Goal: Browse casually

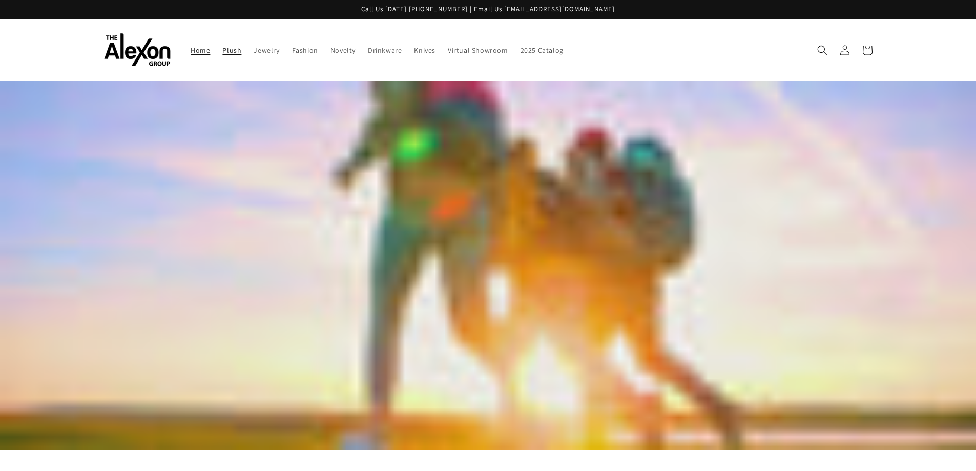
click at [237, 52] on span "Plush" at bounding box center [231, 50] width 19 height 9
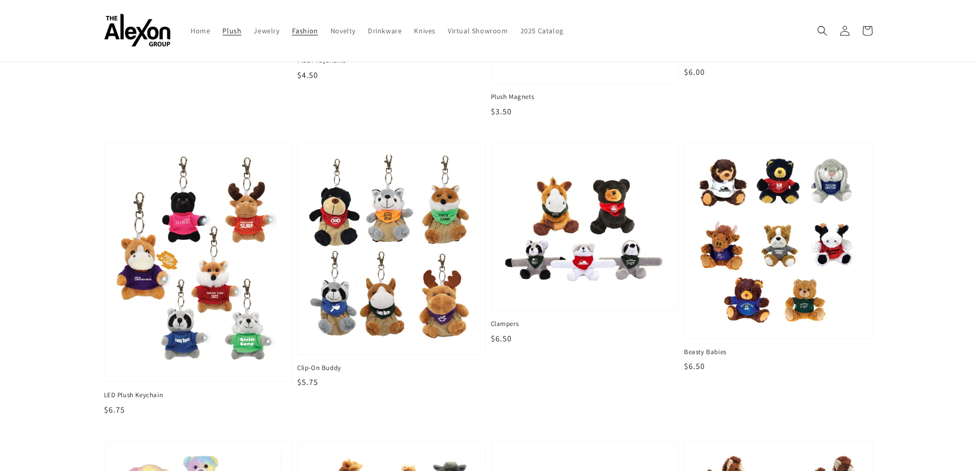
scroll to position [114, 0]
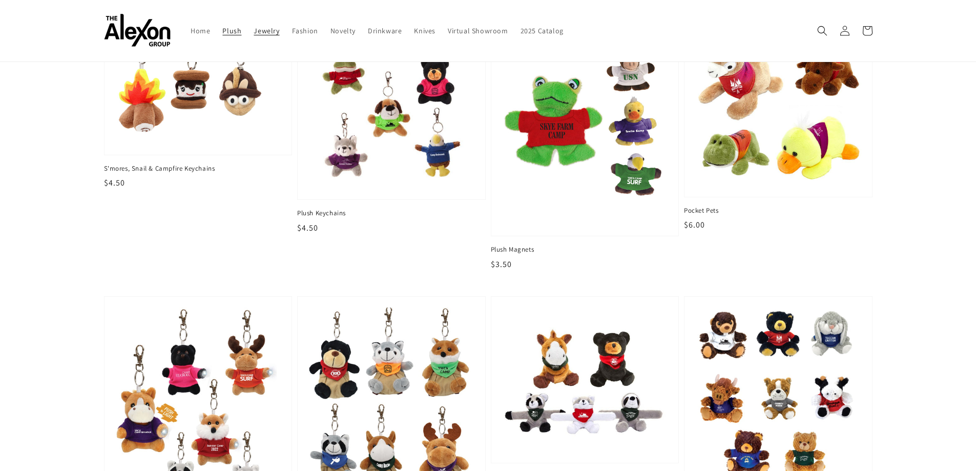
click at [267, 26] on span "Jewelry" at bounding box center [267, 30] width 26 height 9
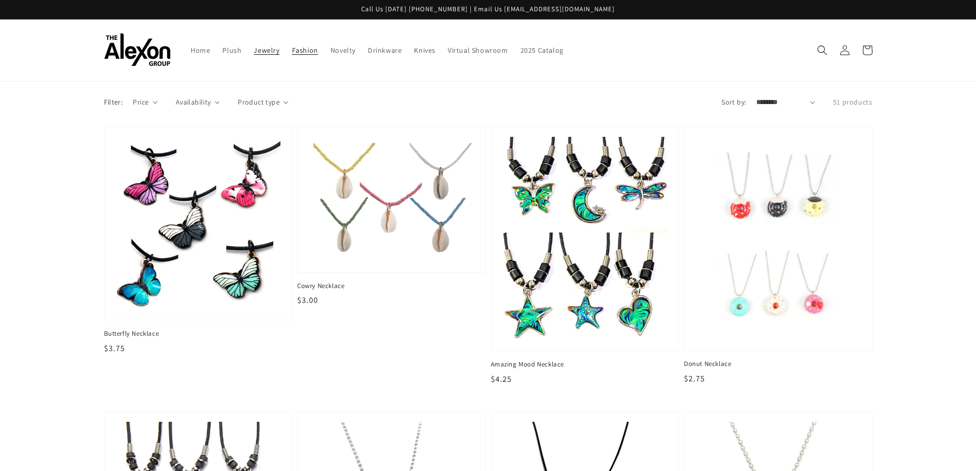
click at [293, 53] on span "Fashion" at bounding box center [305, 50] width 26 height 9
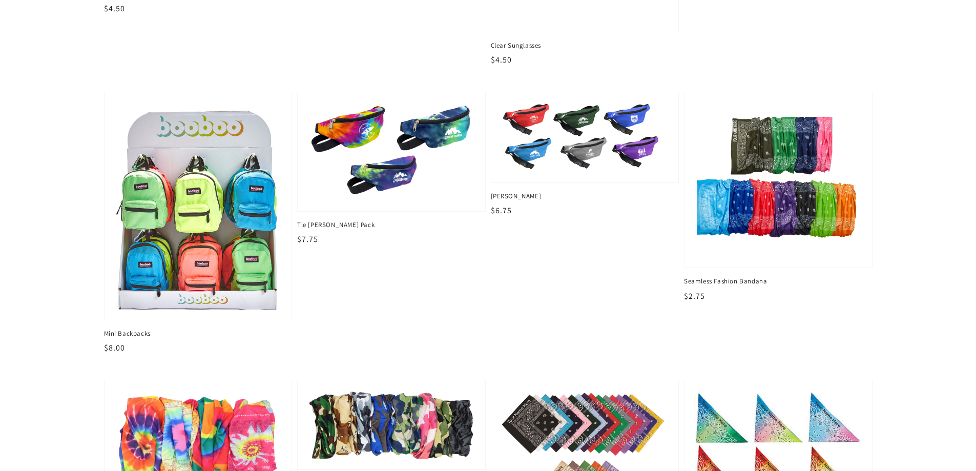
scroll to position [574, 0]
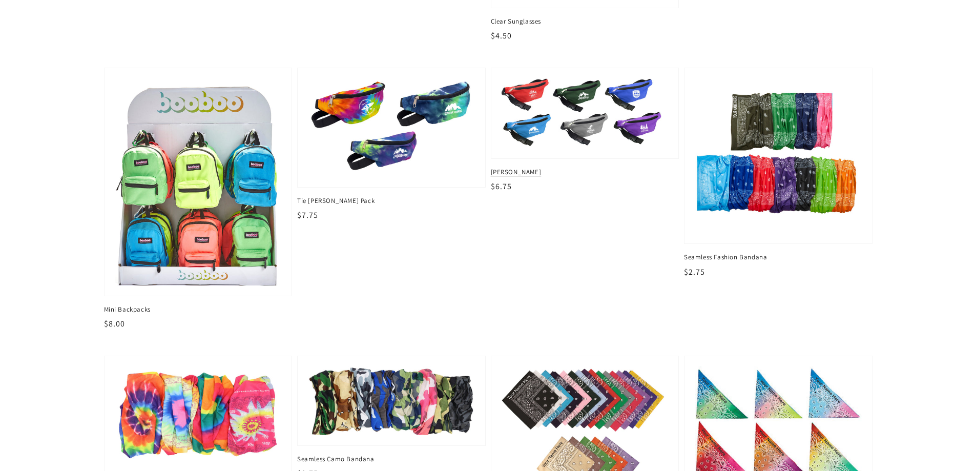
click at [537, 143] on img at bounding box center [585, 113] width 172 height 72
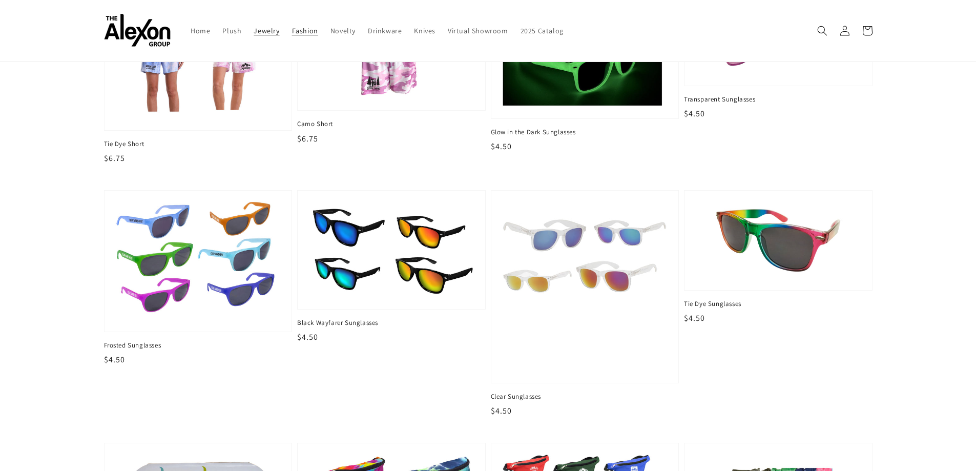
scroll to position [113, 0]
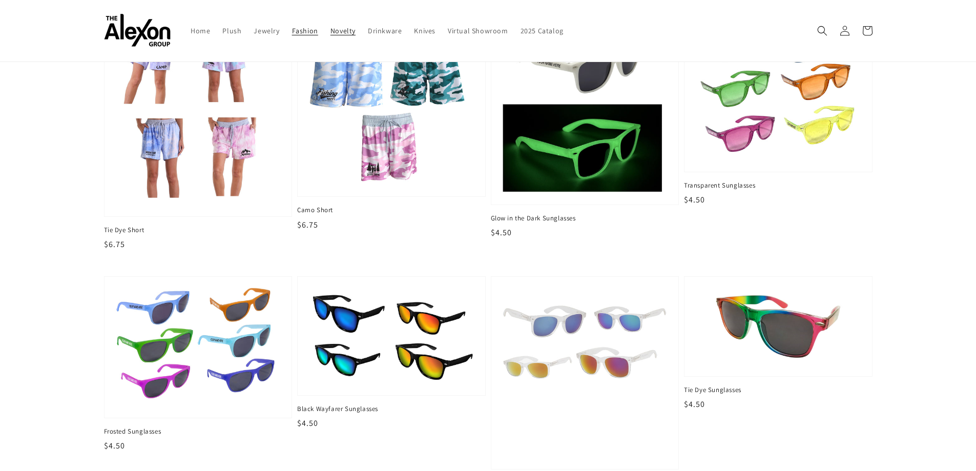
click at [330, 34] on span "Novelty" at bounding box center [342, 30] width 25 height 9
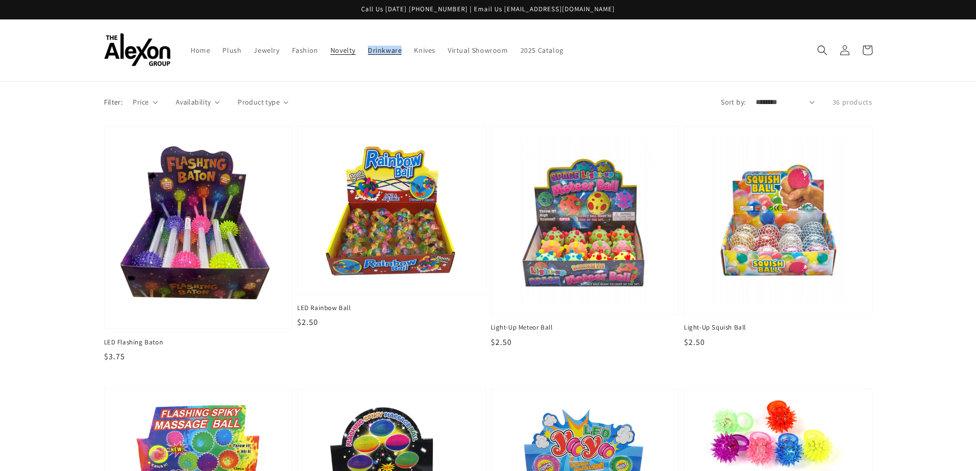
click at [376, 46] on span "Drinkware" at bounding box center [385, 50] width 34 height 9
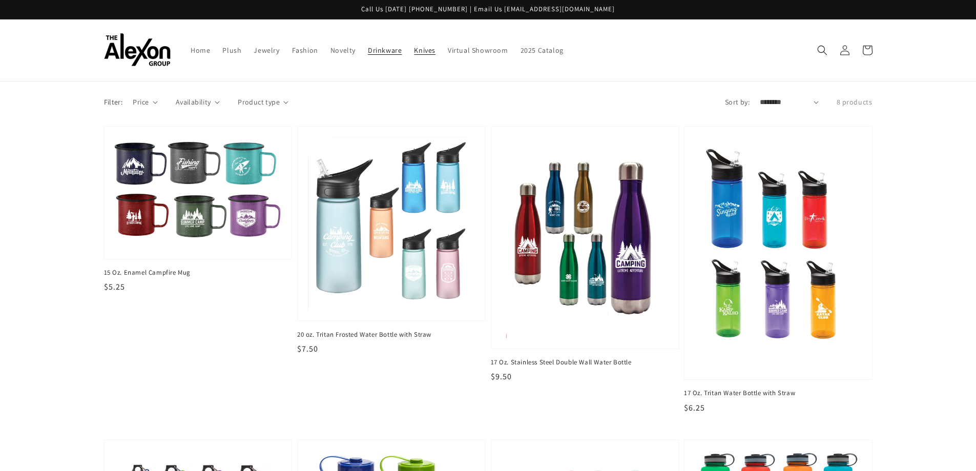
click at [425, 59] on link "Knives" at bounding box center [425, 50] width 34 height 22
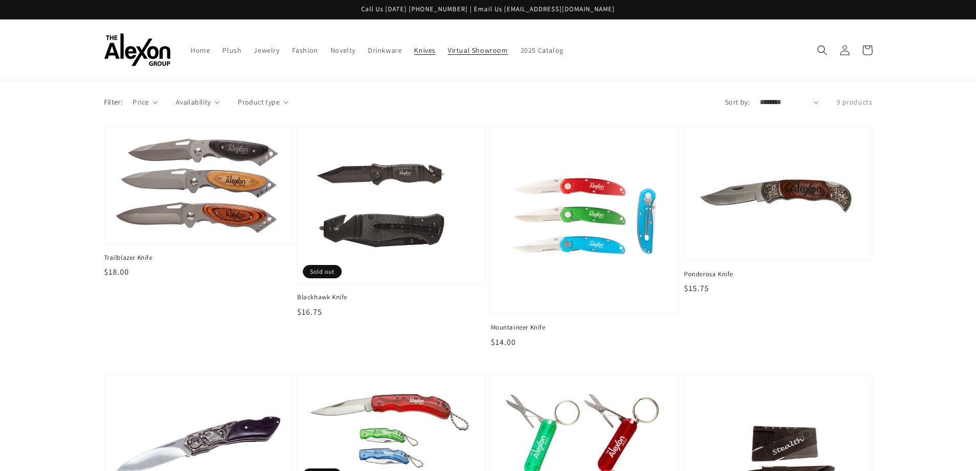
click at [484, 51] on span "Virtual Showroom" at bounding box center [478, 50] width 60 height 9
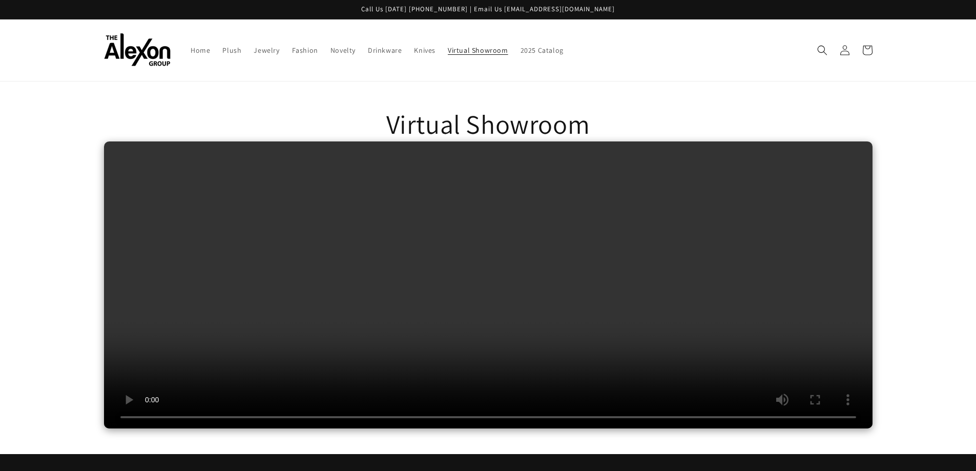
click at [545, 44] on link "2025 Catalog" at bounding box center [541, 50] width 55 height 22
